Goal: Book appointment/travel/reservation

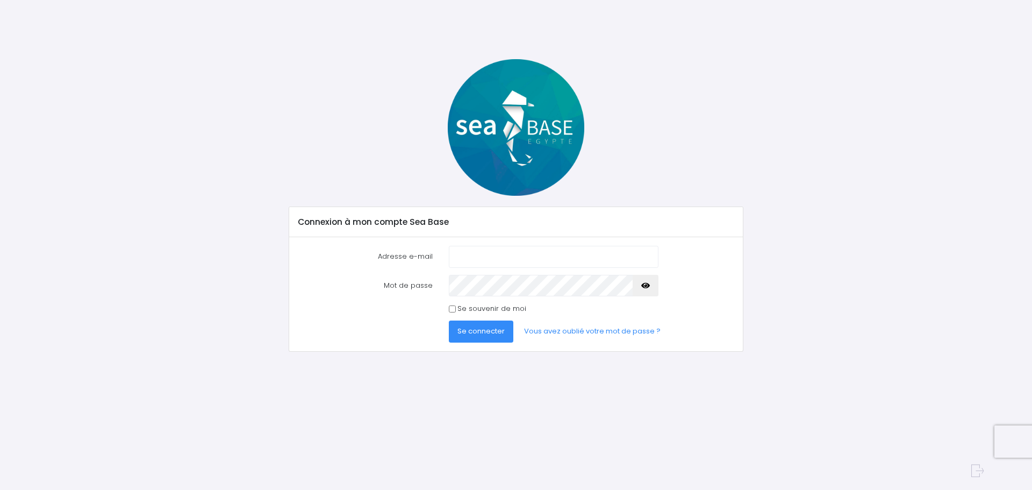
type input "[EMAIL_ADDRESS][DOMAIN_NAME]"
click at [490, 336] on span "Se connecter" at bounding box center [481, 331] width 47 height 10
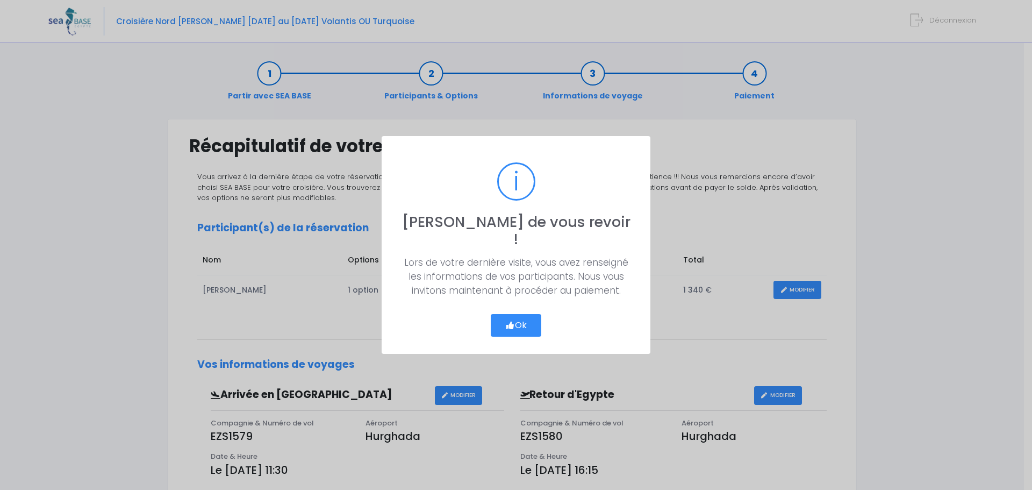
click at [523, 318] on button "Ok" at bounding box center [516, 325] width 51 height 23
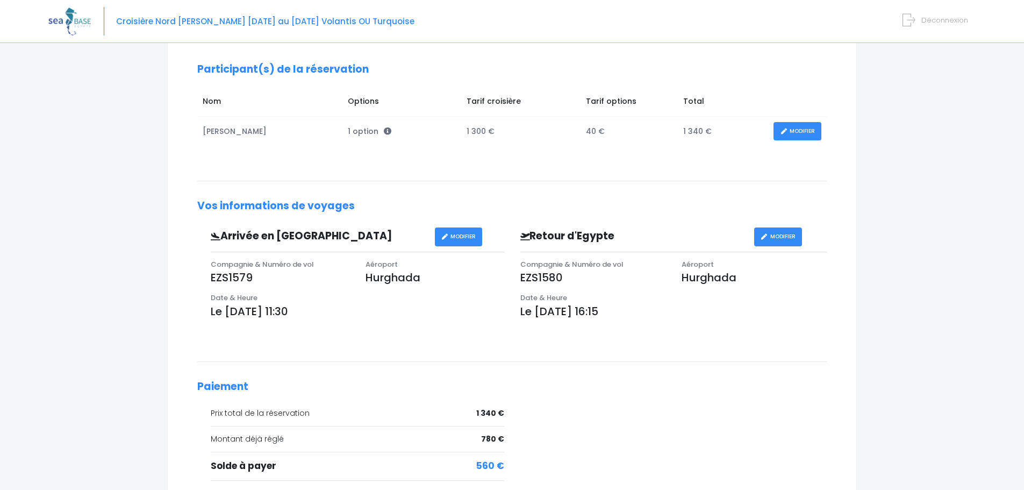
scroll to position [105, 0]
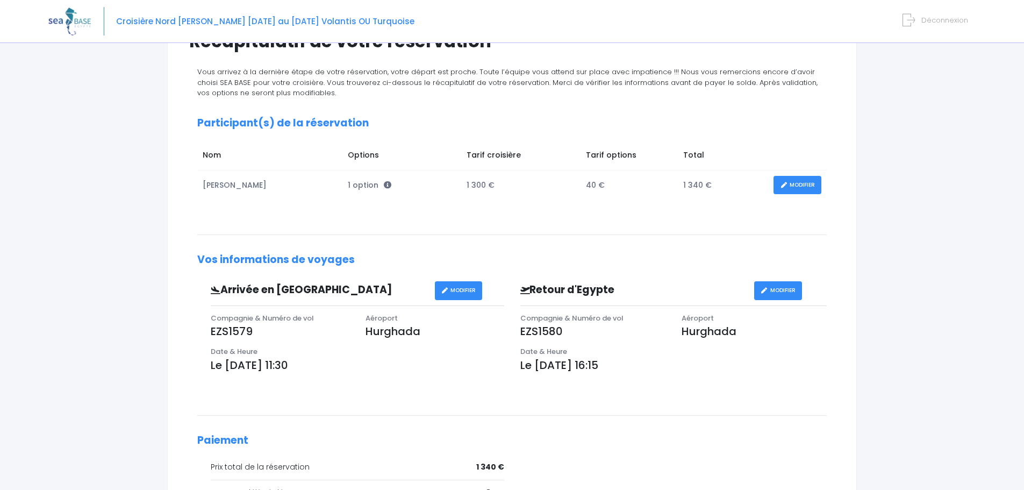
click at [783, 188] on link "MODIFIER" at bounding box center [798, 185] width 48 height 19
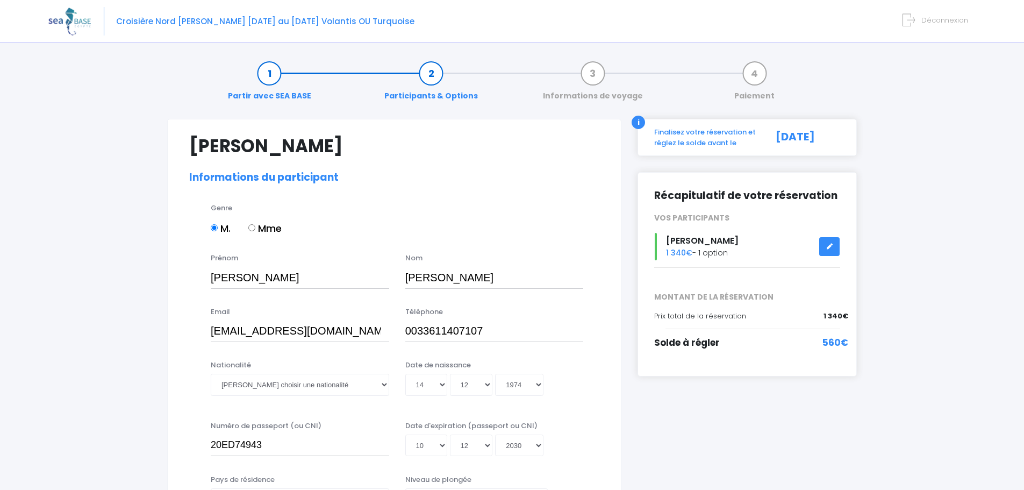
select select "N3"
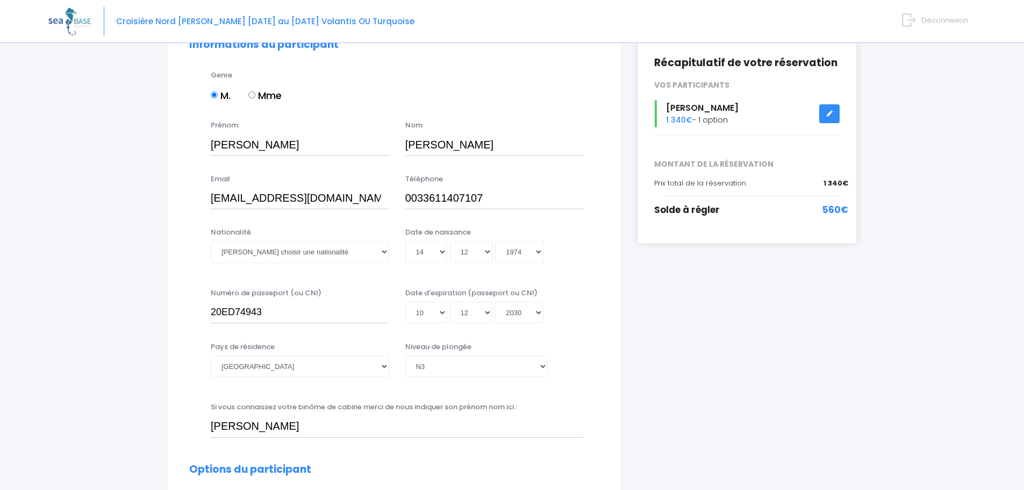
scroll to position [108, 0]
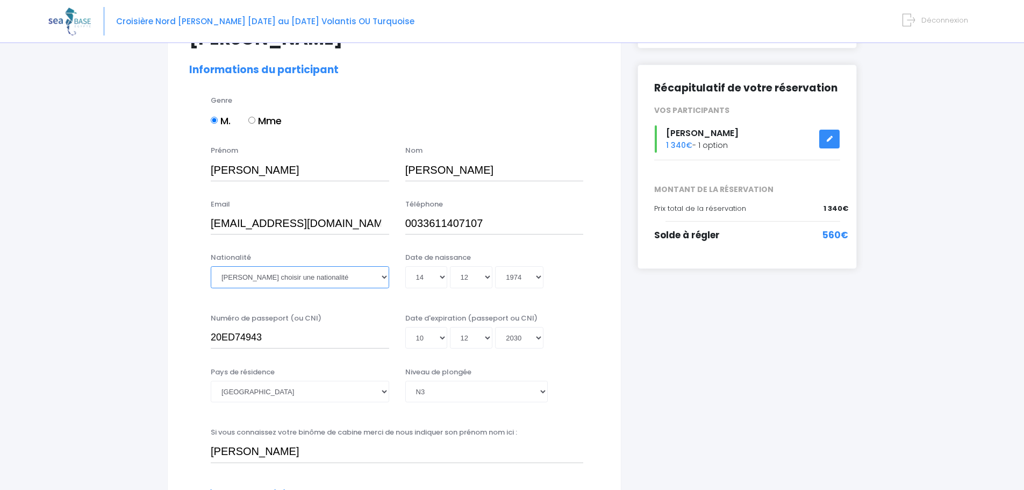
click at [276, 279] on select "Veuillez choisir une nationalité Afghane Albanaise Algerienne Allemande America…" at bounding box center [300, 277] width 179 height 22
select select "Française"
click at [211, 266] on select "Veuillez choisir une nationalité Afghane Albanaise Algerienne Allemande America…" at bounding box center [300, 277] width 179 height 22
click at [190, 270] on div "Nationalité Veuillez choisir une nationalité Afghane Albanaise Algerienne Allem…" at bounding box center [394, 276] width 426 height 49
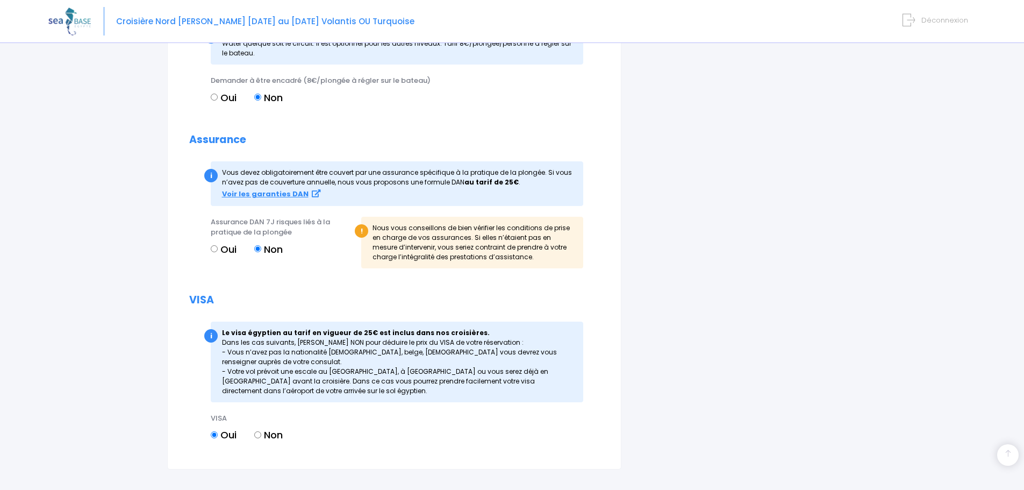
scroll to position [1022, 0]
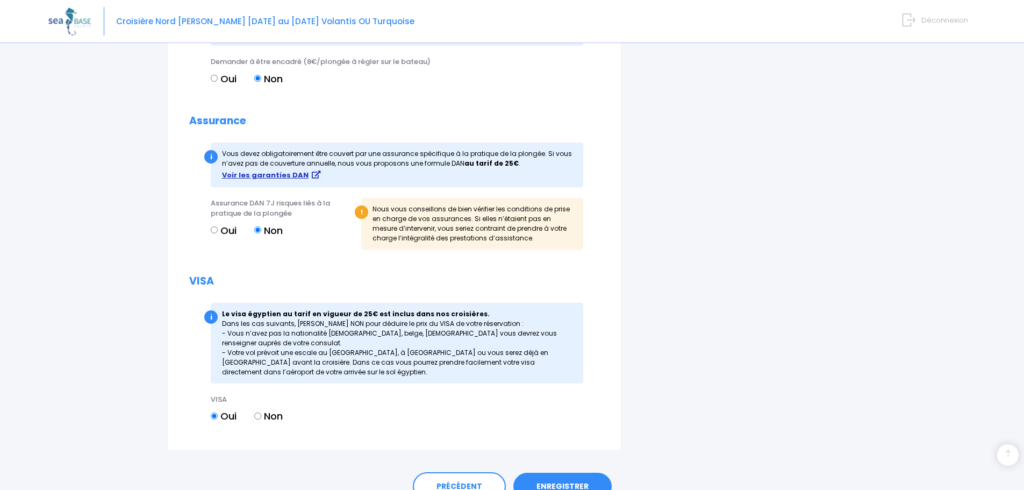
click at [295, 177] on strong "Voir les garanties DAN" at bounding box center [265, 175] width 87 height 10
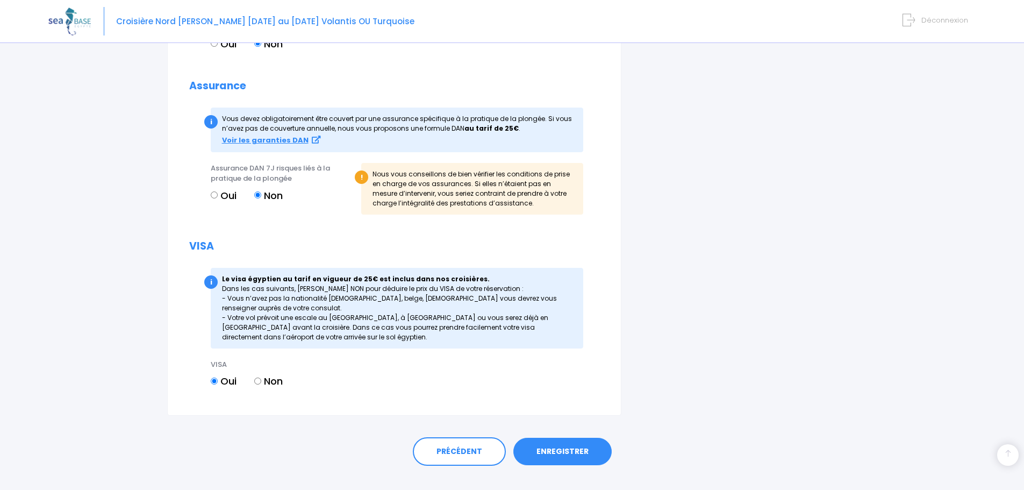
scroll to position [1075, 0]
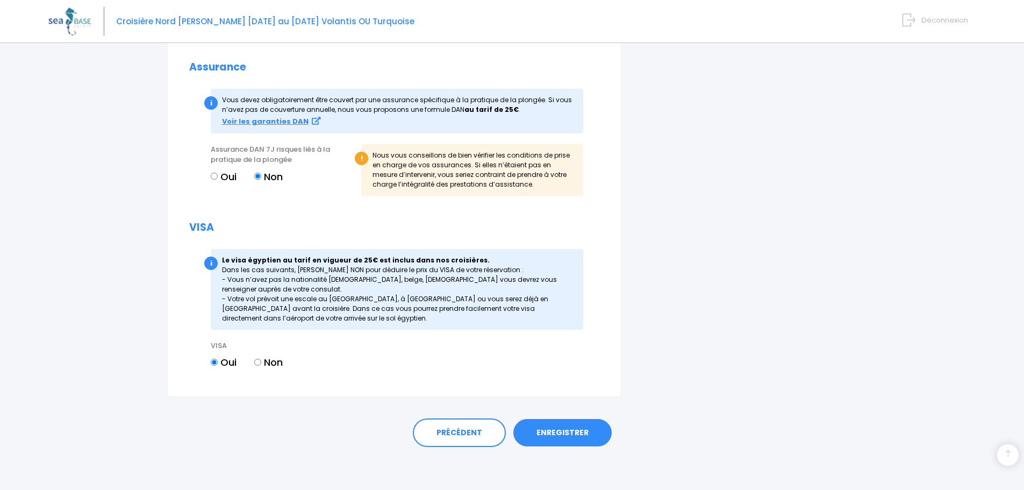
click at [569, 428] on link "ENREGISTRER" at bounding box center [563, 433] width 98 height 28
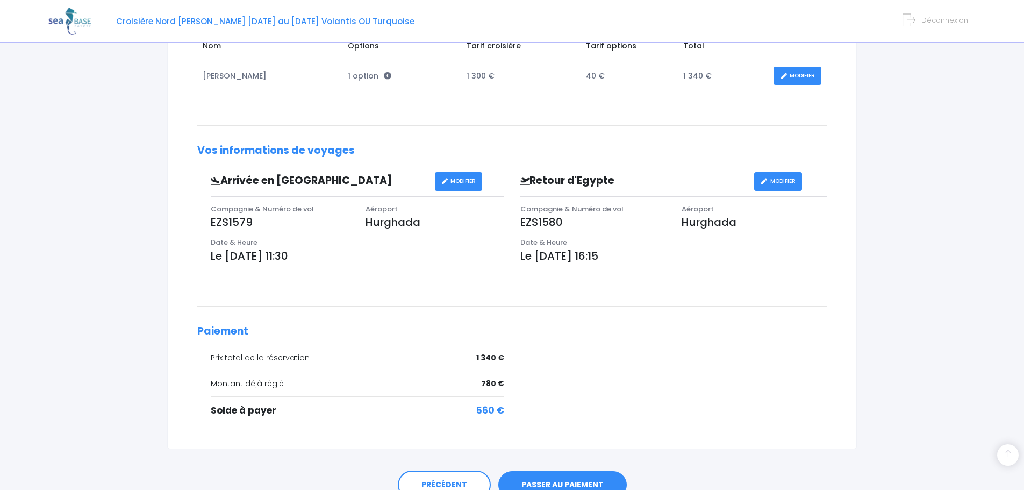
scroll to position [266, 0]
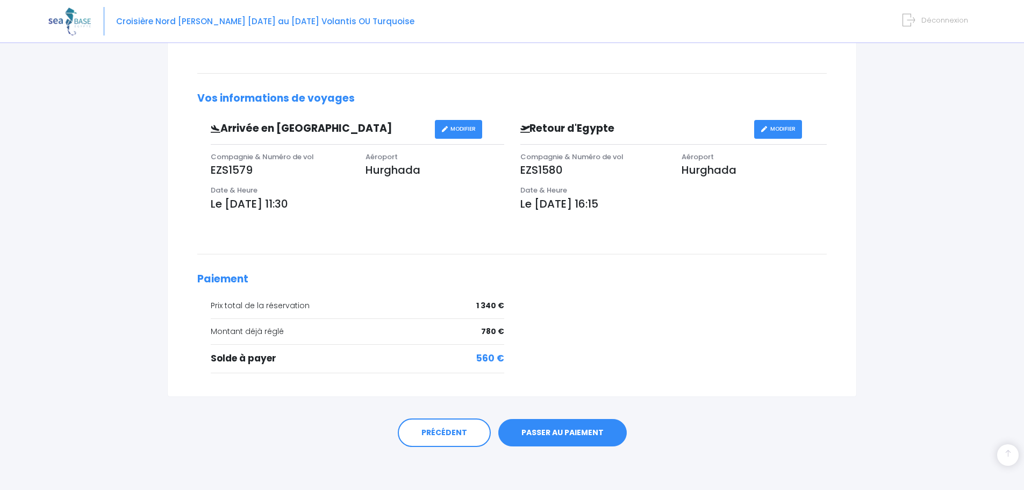
click at [560, 435] on link "PASSER AU PAIEMENT" at bounding box center [562, 433] width 129 height 28
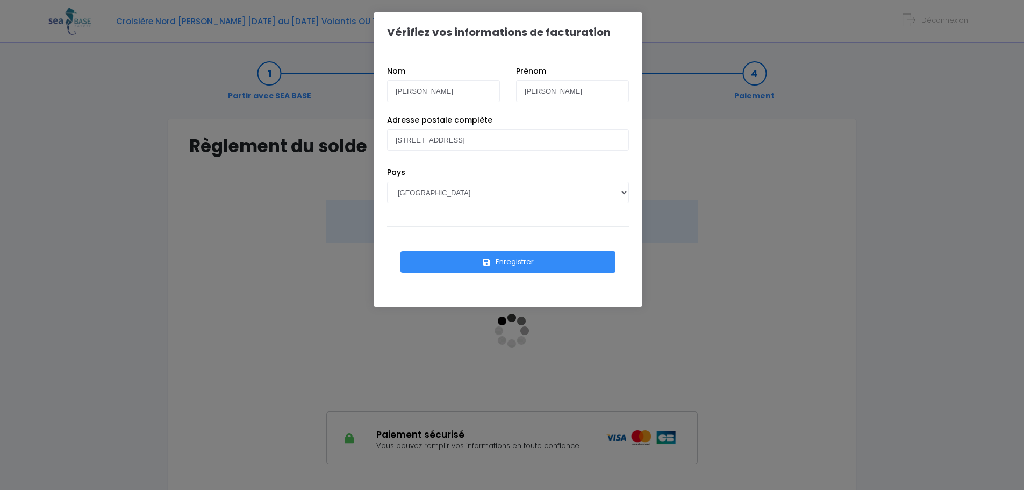
click at [759, 18] on div "Vérifiez vos informations de facturation Nom [PERSON_NAME] [PERSON_NAME] Pays […" at bounding box center [512, 245] width 1024 height 490
